Goal: Navigation & Orientation: Find specific page/section

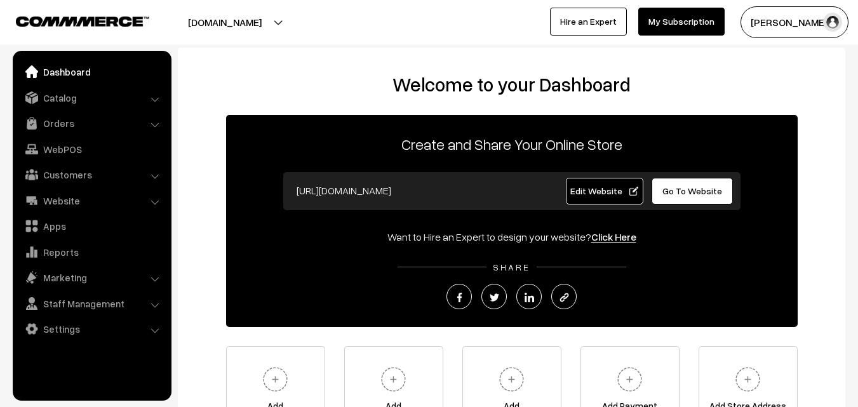
click at [46, 60] on link "Dashboard" at bounding box center [91, 71] width 151 height 23
click at [55, 75] on link "Dashboard" at bounding box center [91, 71] width 151 height 23
